Goal: Transaction & Acquisition: Purchase product/service

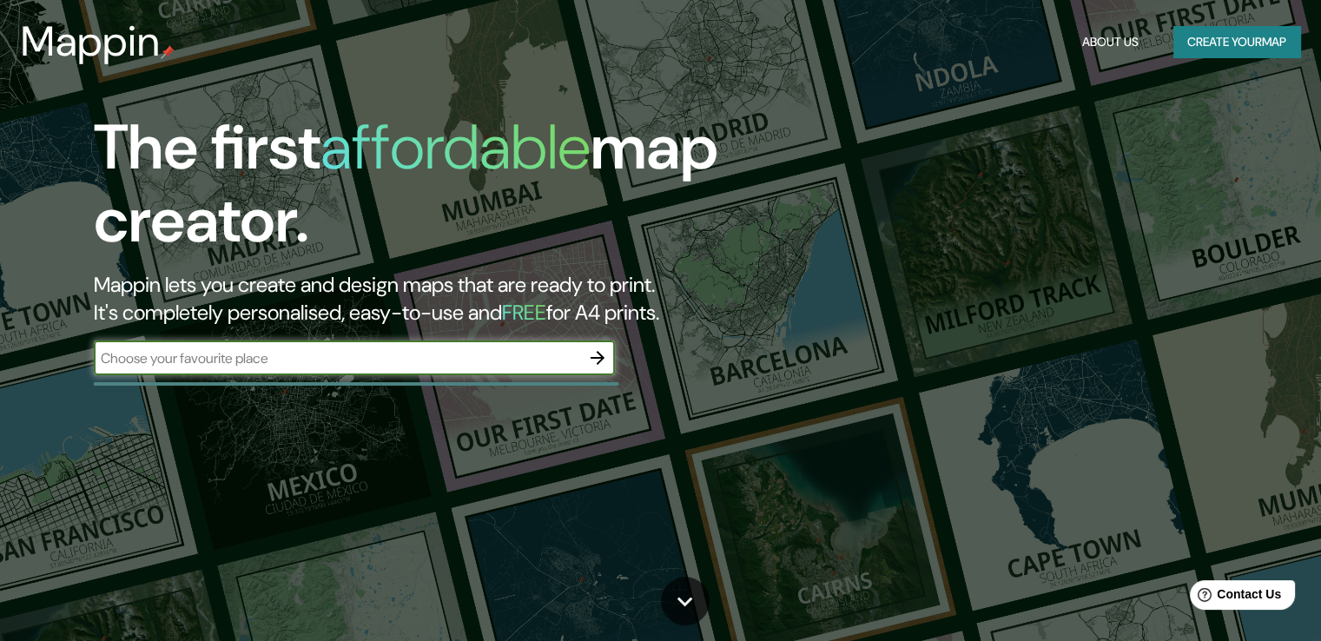
click at [367, 366] on input "text" at bounding box center [337, 358] width 487 height 20
type input "bogota"
click at [593, 361] on icon "button" at bounding box center [597, 358] width 21 height 21
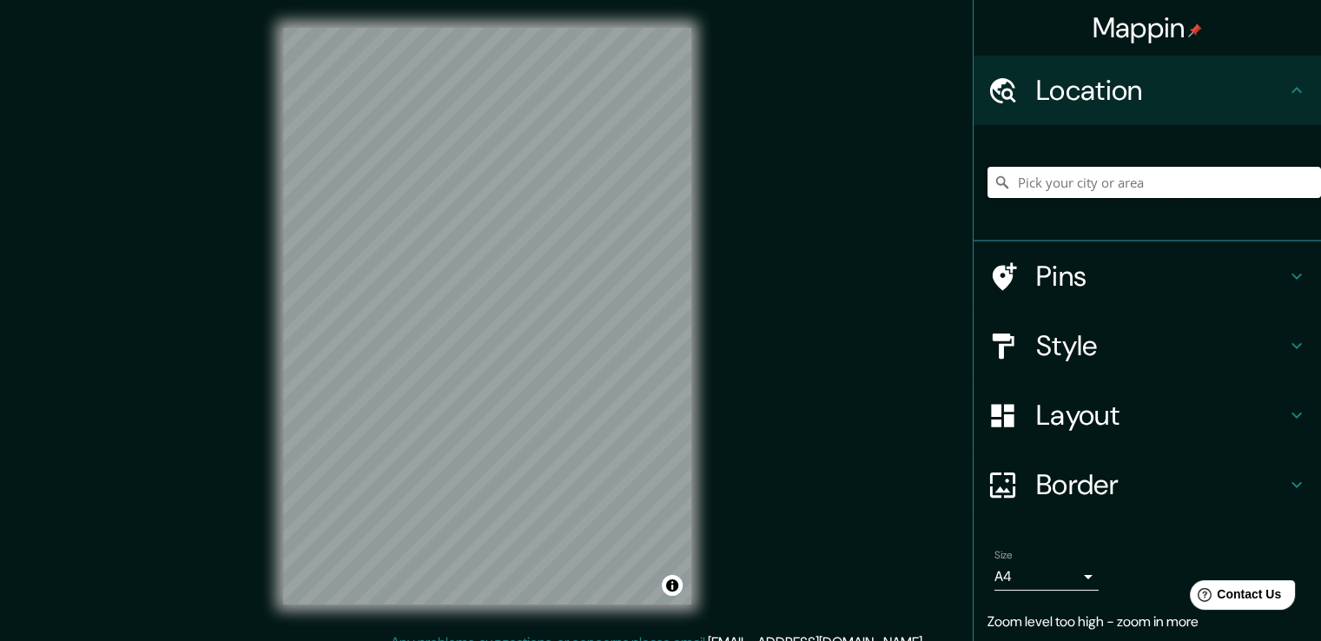
click at [1015, 180] on input "Pick your city or area" at bounding box center [1155, 182] width 334 height 31
type input "[GEOGRAPHIC_DATA], [GEOGRAPHIC_DATA]"
click at [1056, 411] on h4 "Layout" at bounding box center [1161, 415] width 250 height 35
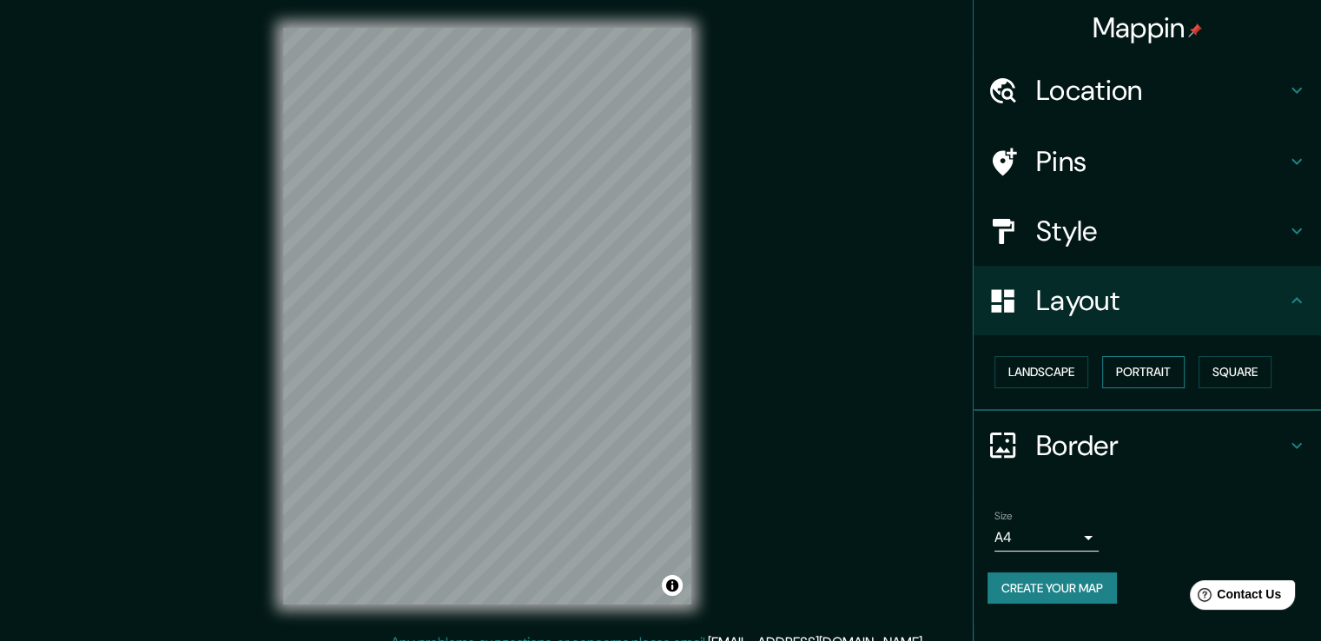
click at [1125, 369] on button "Portrait" at bounding box center [1143, 372] width 83 height 32
click at [1145, 383] on button "Portrait" at bounding box center [1143, 372] width 83 height 32
click at [1036, 370] on button "Landscape" at bounding box center [1042, 372] width 94 height 32
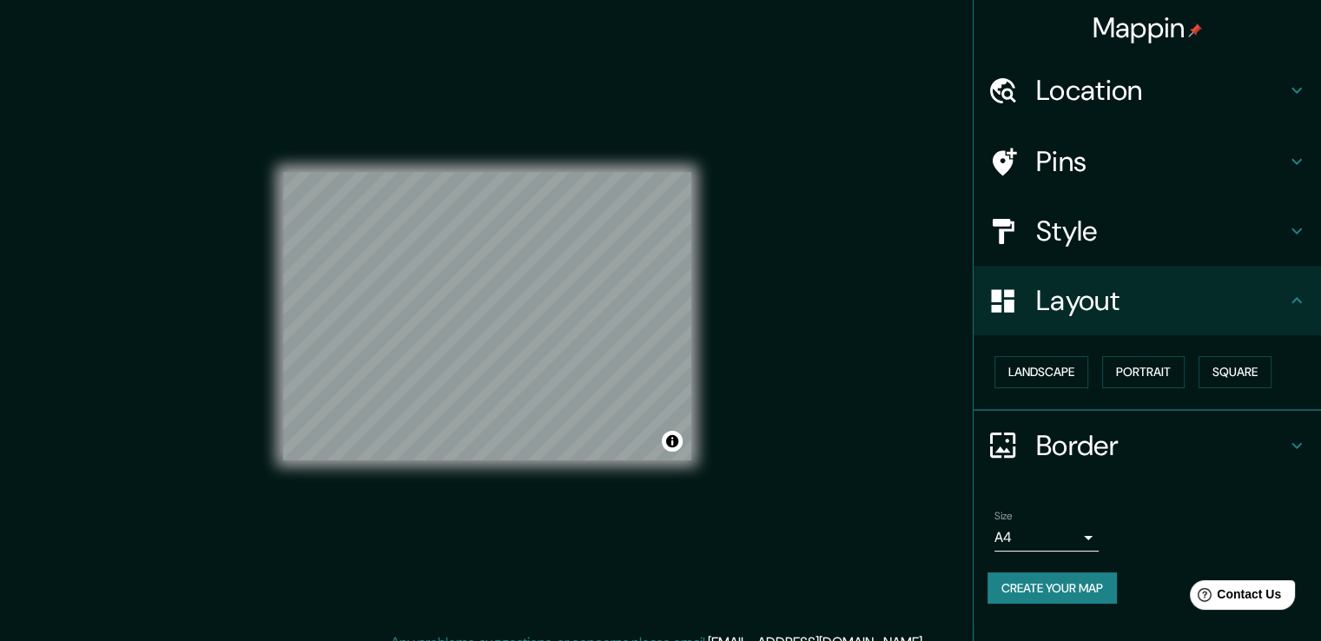
click at [1098, 226] on h4 "Style" at bounding box center [1161, 231] width 250 height 35
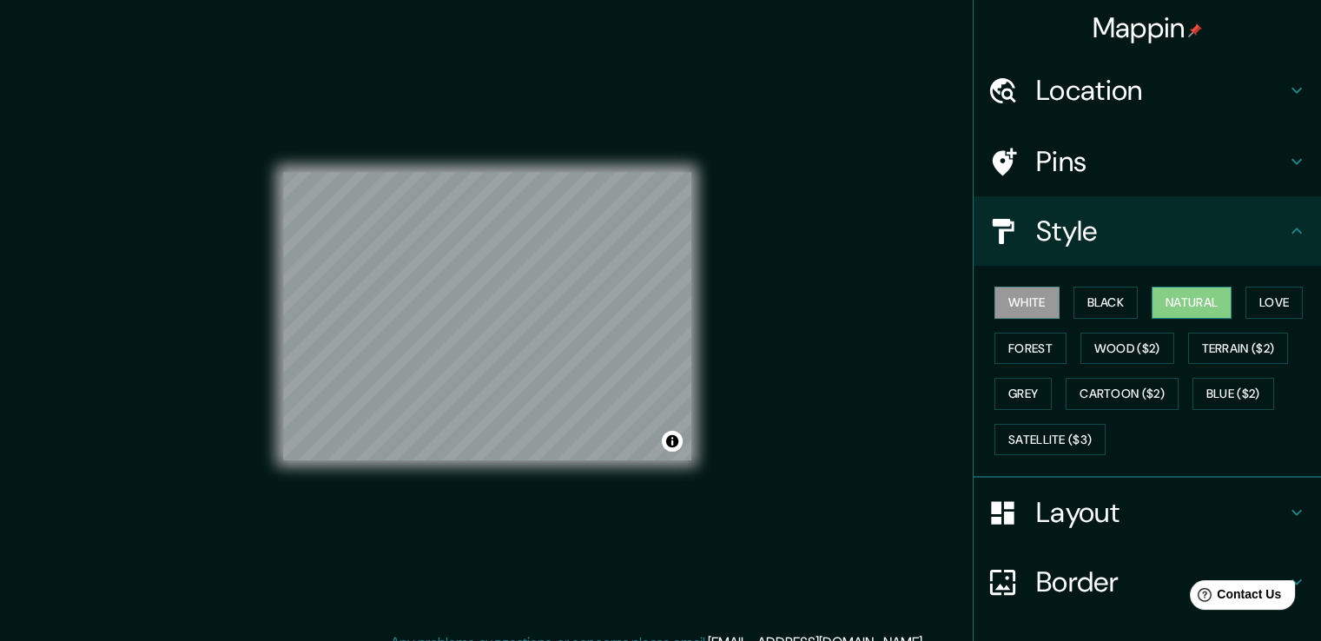
click at [1175, 301] on button "Natural" at bounding box center [1192, 303] width 80 height 32
